Goal: Task Accomplishment & Management: Manage account settings

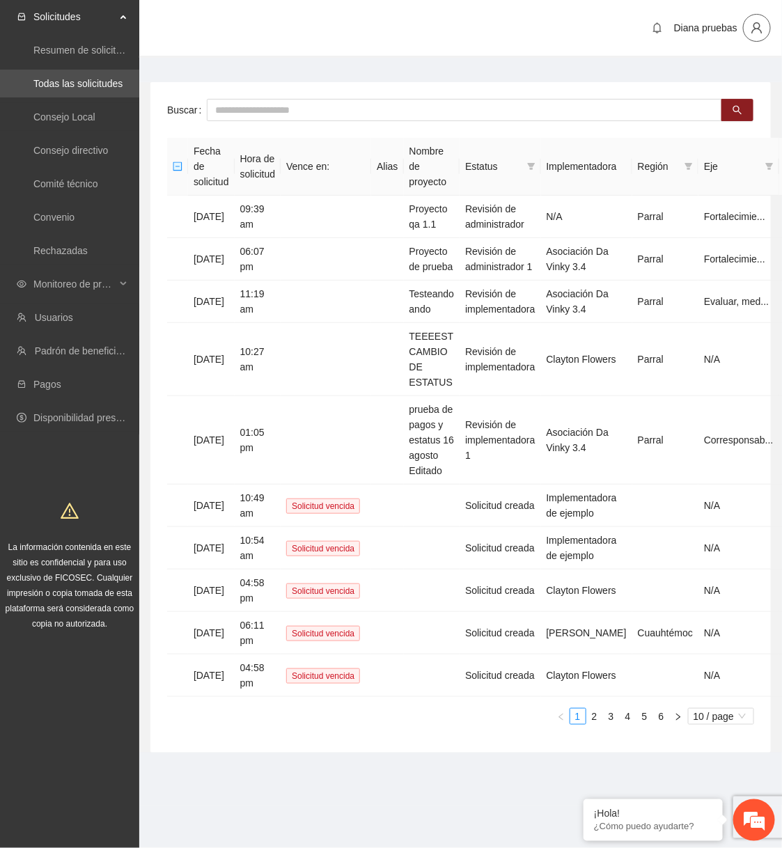
click at [758, 33] on icon "user" at bounding box center [757, 28] width 13 height 13
click at [763, 114] on span "Cerrar sesión" at bounding box center [770, 117] width 38 height 31
